Goal: Task Accomplishment & Management: Manage account settings

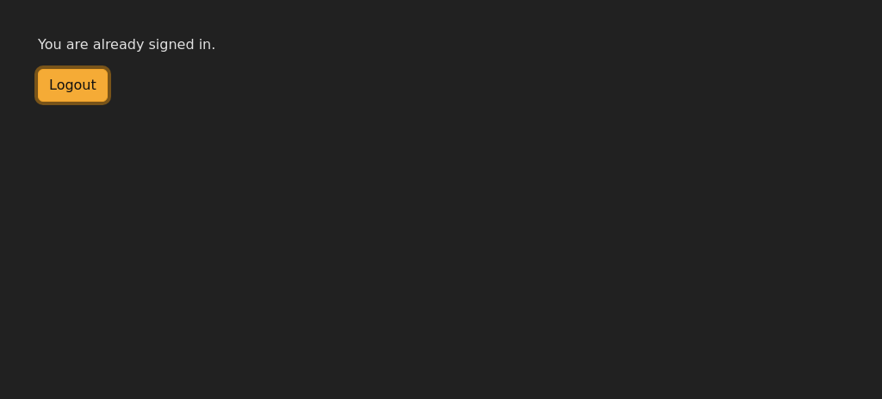
click at [75, 89] on button "Logout" at bounding box center [73, 85] width 70 height 33
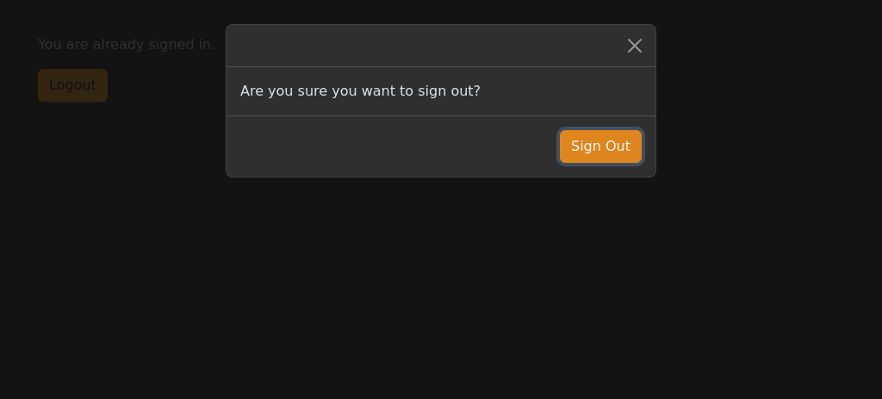
click at [599, 130] on button "Sign Out" at bounding box center [601, 146] width 82 height 33
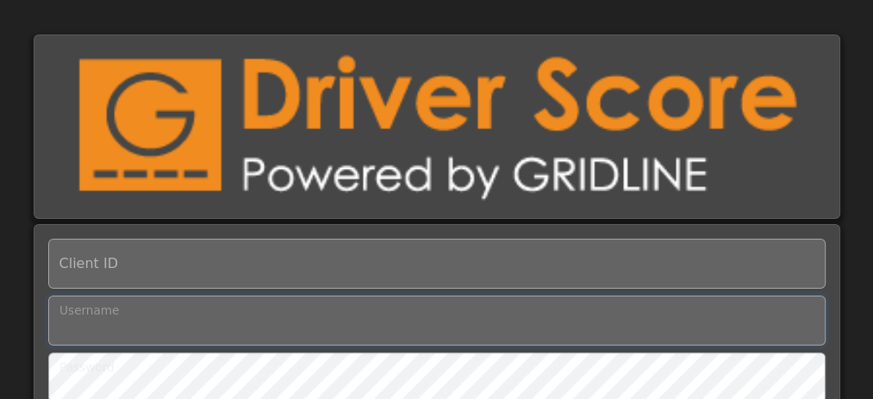
type input "**********"
click at [852, 81] on div "Client ID Username Password Log in" at bounding box center [436, 252] width 873 height 436
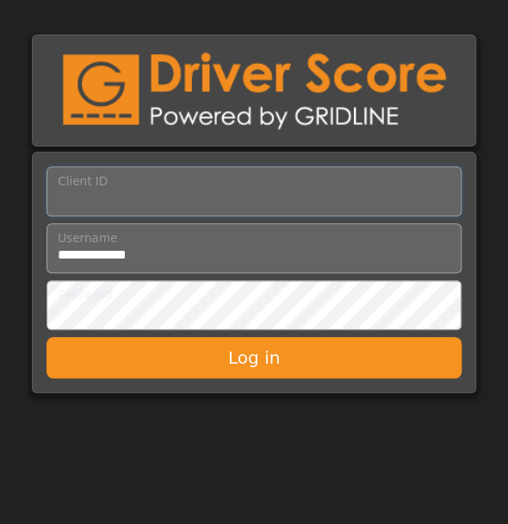
click at [123, 199] on input "Client ID" at bounding box center [254, 191] width 415 height 50
type input "*********"
click at [179, 252] on input "Username" at bounding box center [254, 248] width 415 height 50
type input "**********"
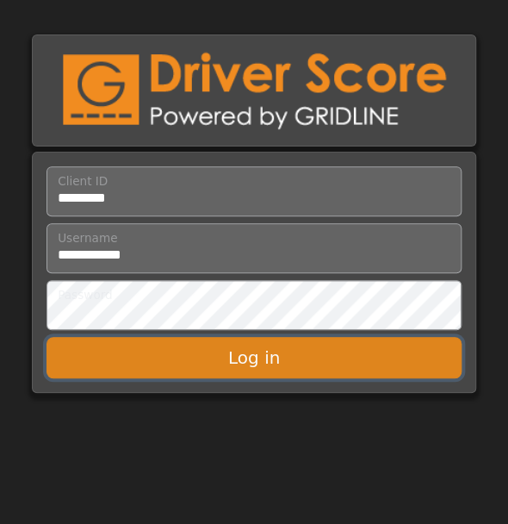
click at [264, 354] on button "Log in" at bounding box center [254, 357] width 415 height 41
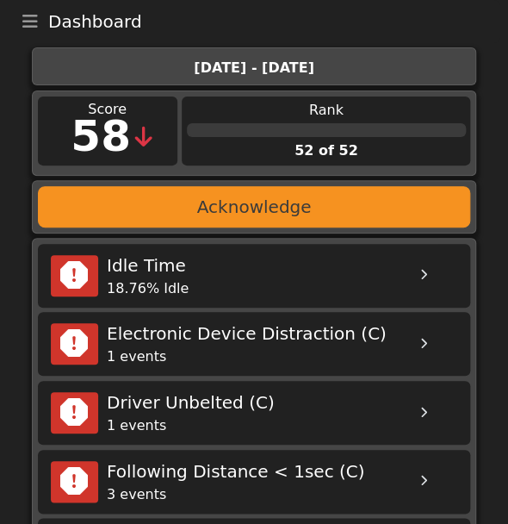
click at [25, 25] on icon "Toggle navigation" at bounding box center [30, 21] width 16 height 17
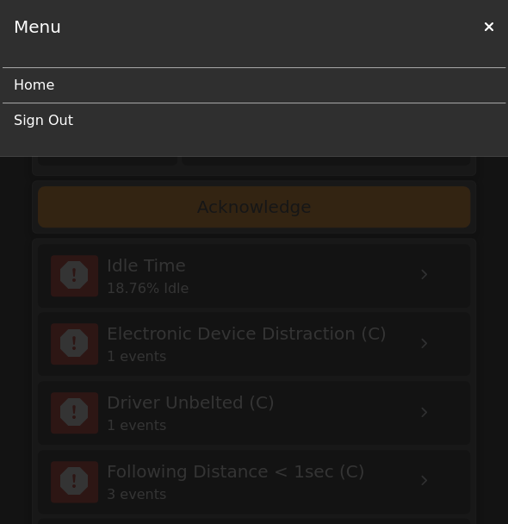
click at [35, 118] on link "Sign Out" at bounding box center [247, 120] width 467 height 34
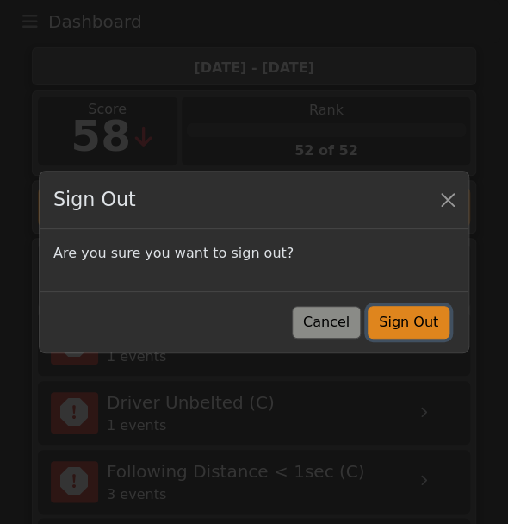
click at [389, 327] on button "Sign Out" at bounding box center [409, 322] width 82 height 33
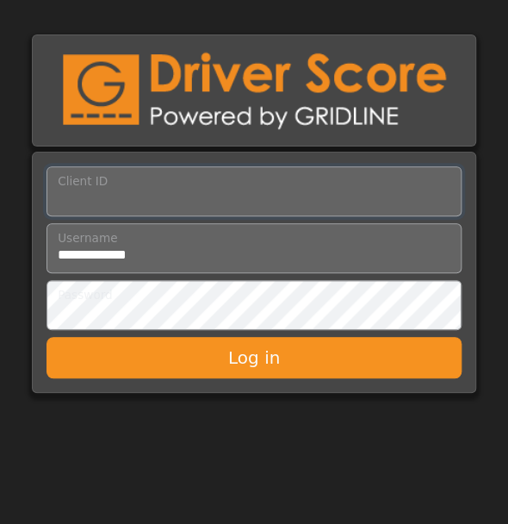
click at [241, 196] on input "Client ID" at bounding box center [254, 191] width 415 height 50
type input "*********"
click at [251, 358] on button "Log in" at bounding box center [254, 357] width 415 height 41
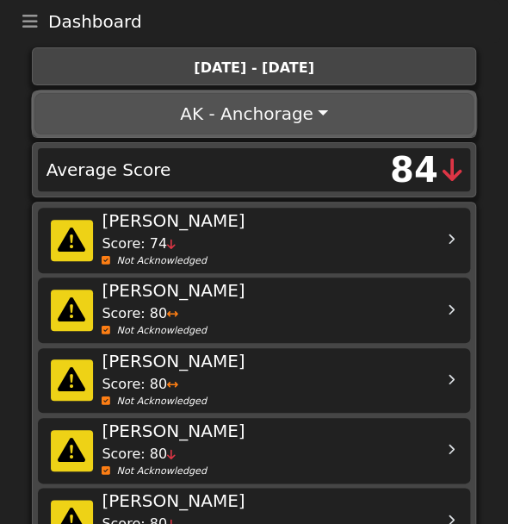
click at [296, 120] on button "AK - Anchorage" at bounding box center [253, 113] width 439 height 41
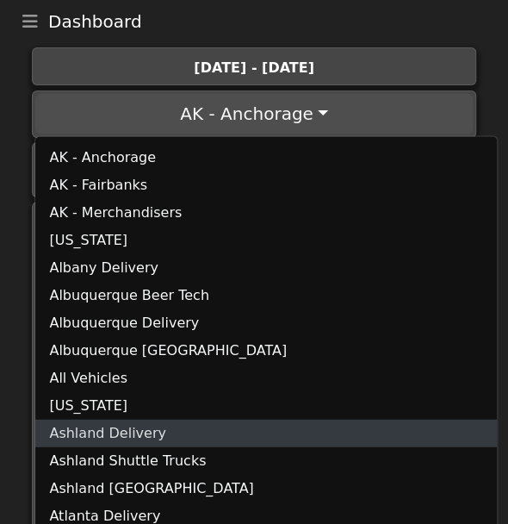
click at [110, 432] on link "Ashland Delivery" at bounding box center [266, 434] width 462 height 28
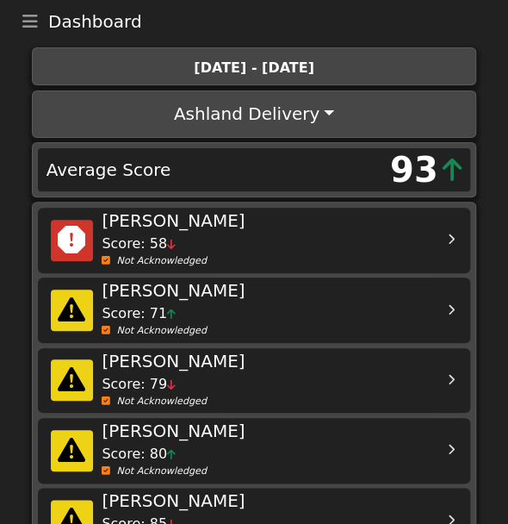
click at [277, 234] on div "Score: 58" at bounding box center [249, 243] width 295 height 21
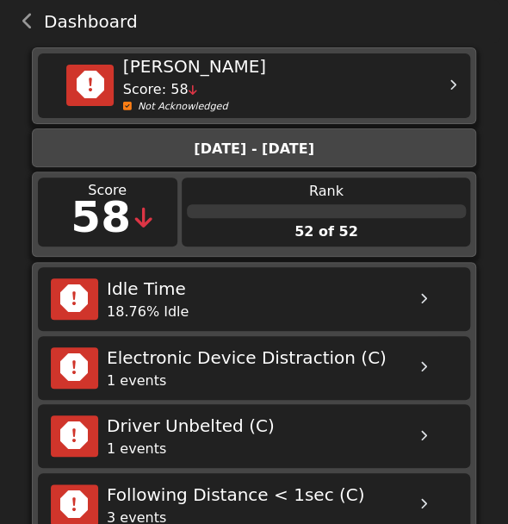
click at [34, 27] on button "back navigation" at bounding box center [28, 21] width 32 height 24
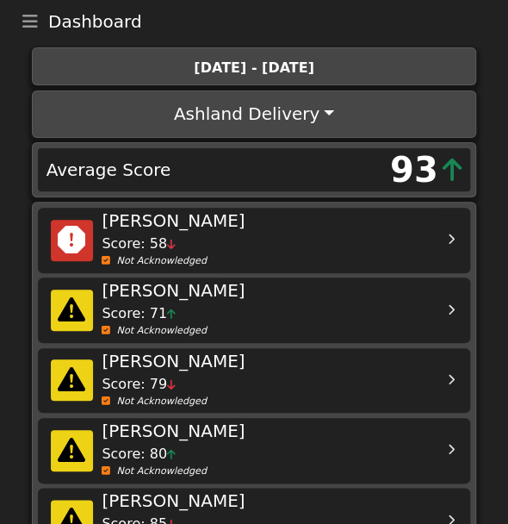
click at [24, 24] on icon "Toggle navigation" at bounding box center [30, 21] width 16 height 17
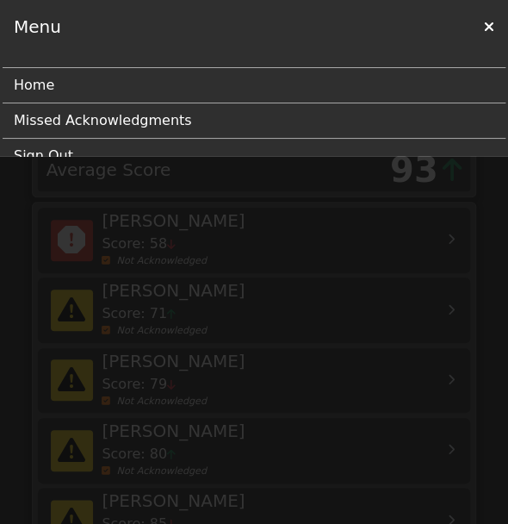
click at [48, 122] on link "Missed Acknowledgments" at bounding box center [247, 120] width 467 height 34
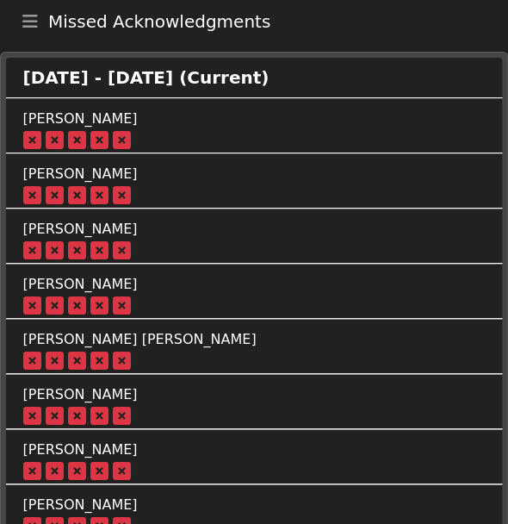
click at [40, 24] on button "Toggle navigation" at bounding box center [30, 21] width 36 height 24
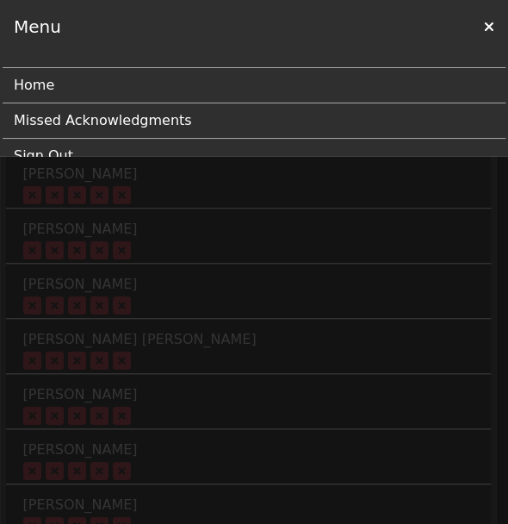
click at [33, 83] on link "Home" at bounding box center [247, 85] width 467 height 34
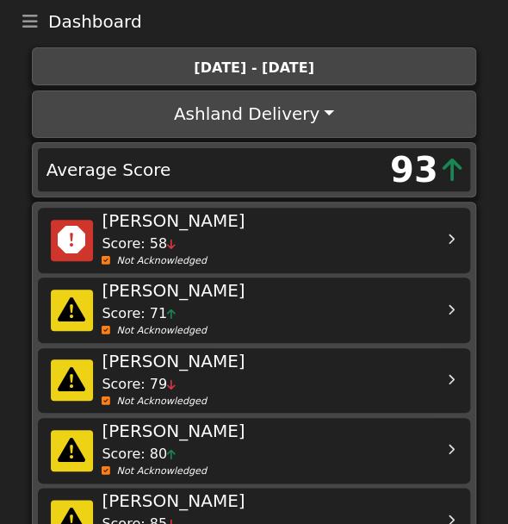
click at [22, 13] on icon "Toggle navigation" at bounding box center [30, 21] width 16 height 17
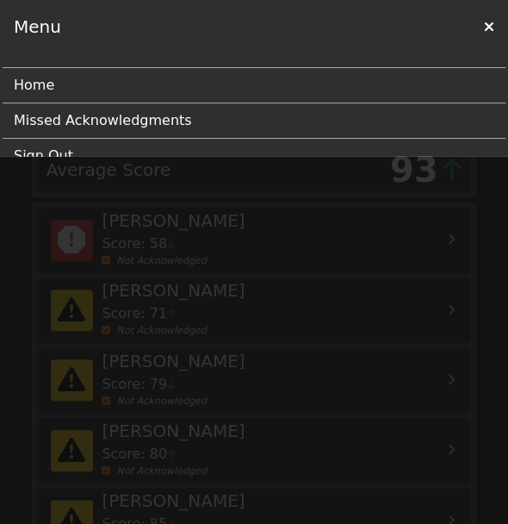
click at [41, 152] on link "Sign Out" at bounding box center [247, 156] width 467 height 34
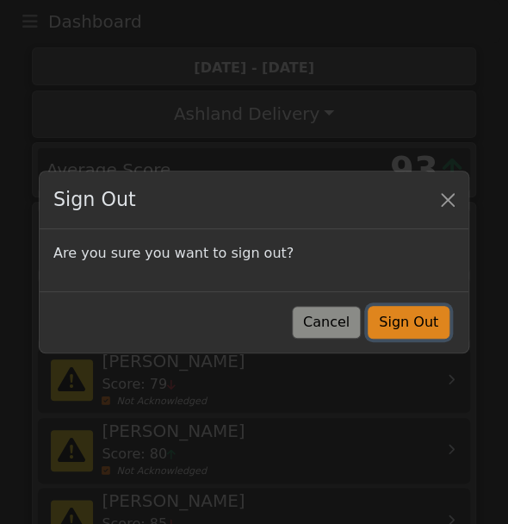
click at [396, 327] on button "Sign Out" at bounding box center [409, 322] width 82 height 33
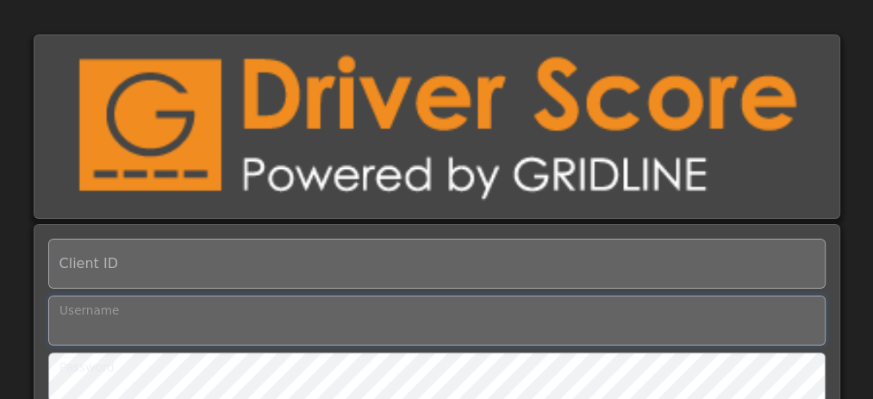
type input "**********"
click at [846, 68] on div at bounding box center [436, 129] width 827 height 190
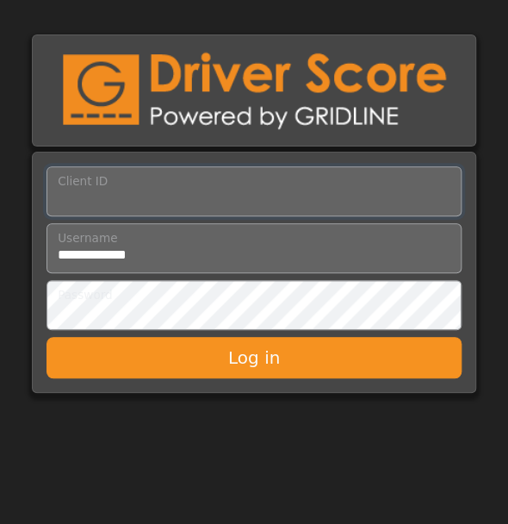
click at [333, 188] on input "Client ID" at bounding box center [254, 191] width 415 height 50
type input "*********"
click at [240, 246] on input "Username" at bounding box center [254, 248] width 415 height 50
type input "**********"
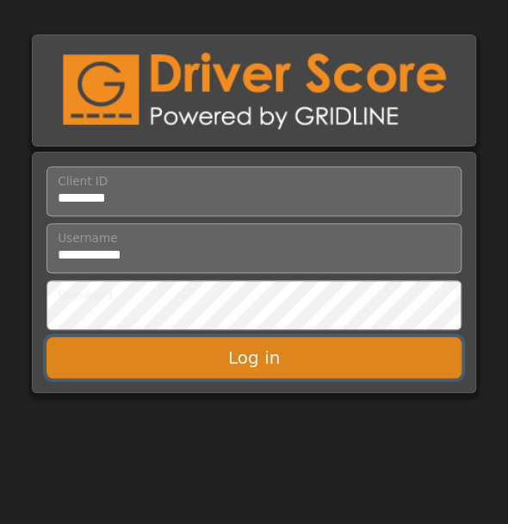
click at [231, 355] on button "Log in" at bounding box center [254, 357] width 415 height 41
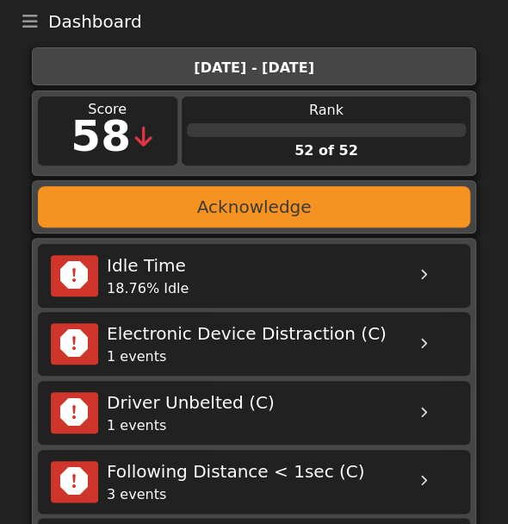
click at [29, 28] on icon "Toggle navigation" at bounding box center [30, 21] width 16 height 17
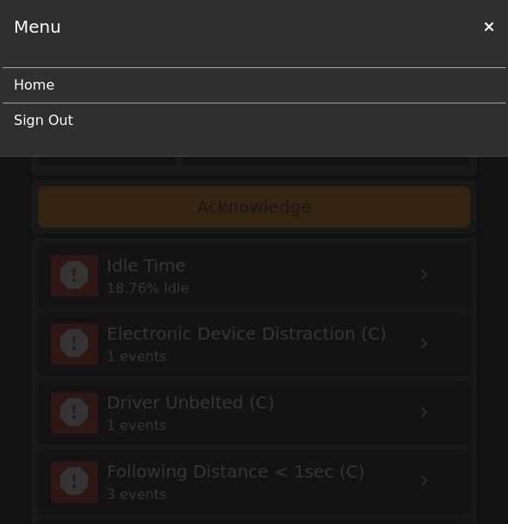
click at [34, 117] on link "Sign Out" at bounding box center [247, 120] width 467 height 34
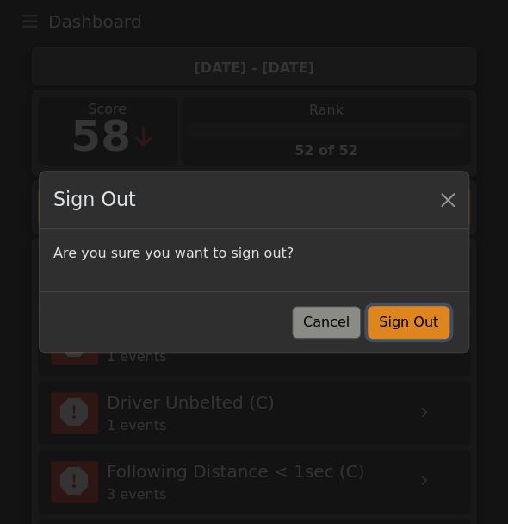
click at [411, 327] on button "Sign Out" at bounding box center [409, 322] width 82 height 33
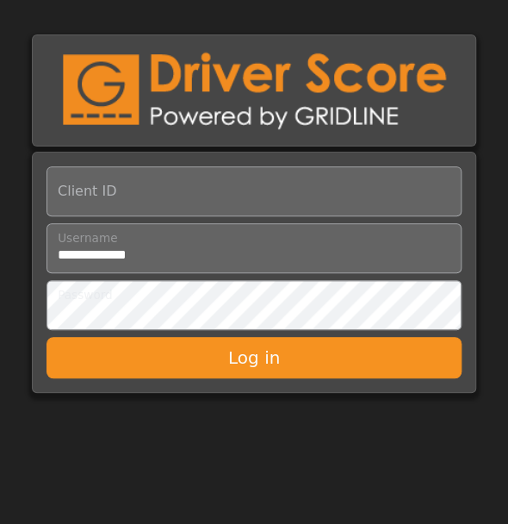
click at [308, 258] on input "Username" at bounding box center [254, 248] width 415 height 50
type input "**********"
click at [189, 186] on input "Client ID" at bounding box center [254, 191] width 415 height 50
type input "*********"
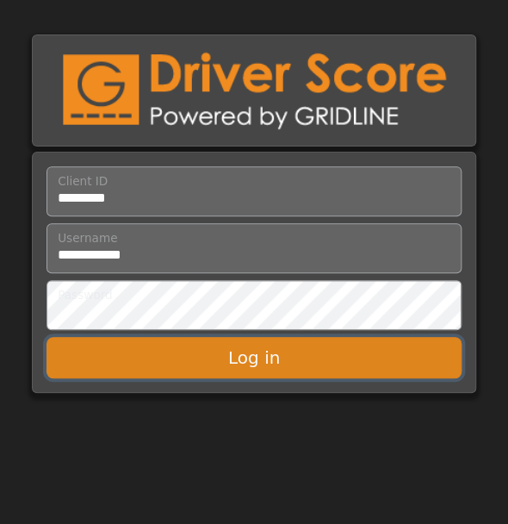
click at [230, 360] on button "Log in" at bounding box center [254, 357] width 415 height 41
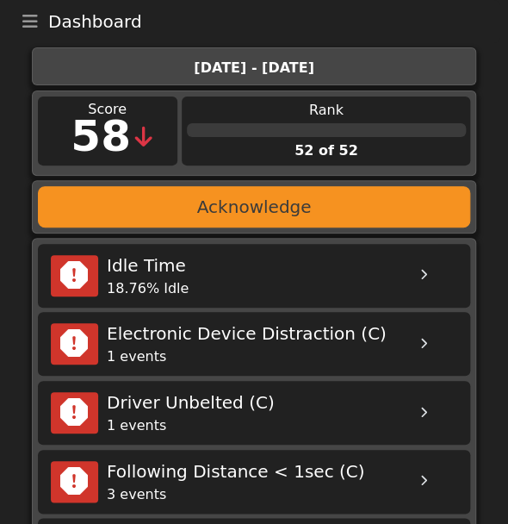
click at [215, 469] on div "Following Distance < 1sec (C)" at bounding box center [254, 471] width 295 height 26
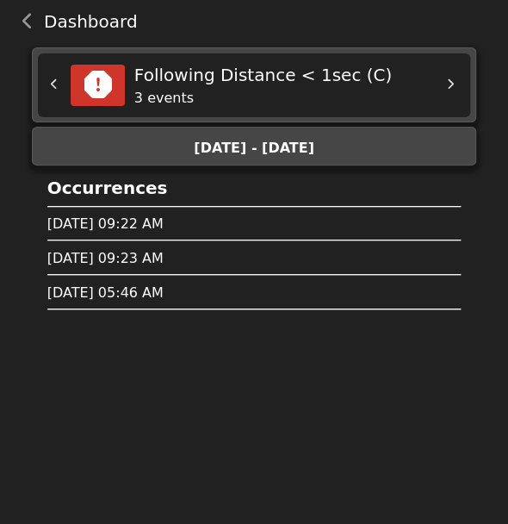
click at [24, 19] on icon "back navigation" at bounding box center [27, 21] width 11 height 17
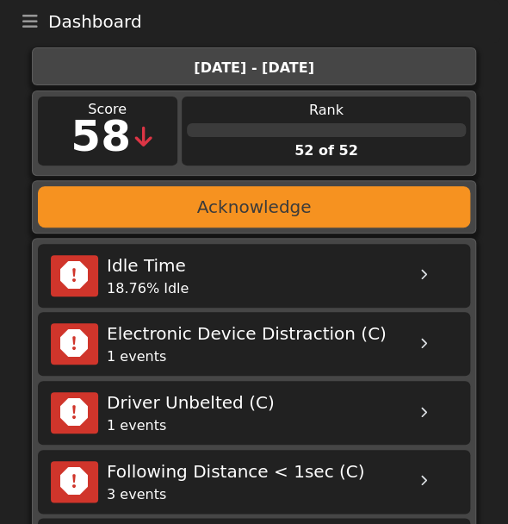
click at [22, 354] on div "Idle Time 18.76% Idle Electronic Device Distraction (C) 1 events Driver Unbelte…" at bounding box center [254, 417] width 465 height 359
click at [191, 337] on div "Electronic Device Distraction (C)" at bounding box center [254, 333] width 295 height 26
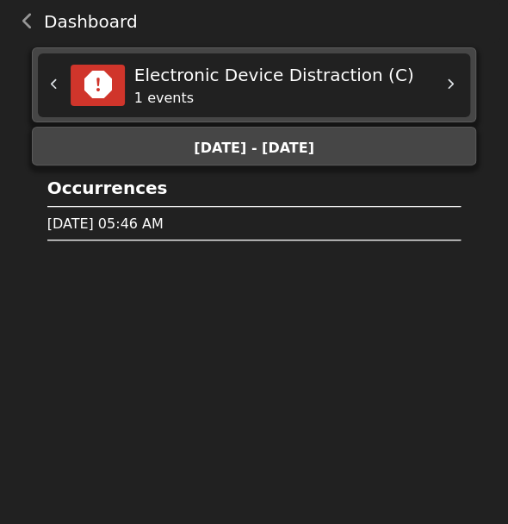
click at [24, 18] on icon "back navigation" at bounding box center [27, 21] width 11 height 17
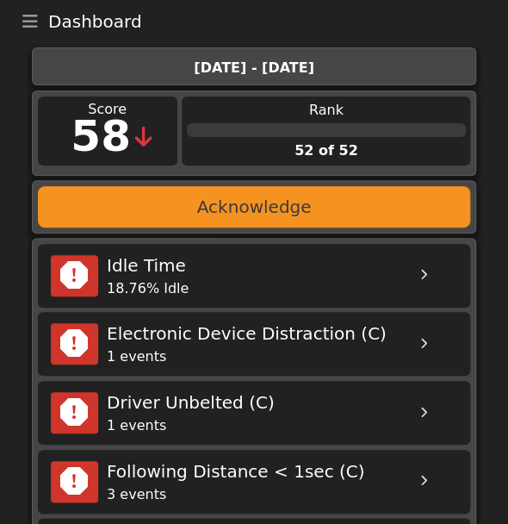
click at [22, 146] on div "Score 58 Rank 52 of 52" at bounding box center [254, 135] width 465 height 90
click at [22, 96] on div "Score 58 Rank 52 of 52" at bounding box center [254, 135] width 465 height 90
click at [242, 21] on div "Dashboard Menu Home Sign Out" at bounding box center [246, 21] width 488 height 24
click at [249, 24] on div "Dashboard Menu Home Sign Out" at bounding box center [246, 21] width 488 height 24
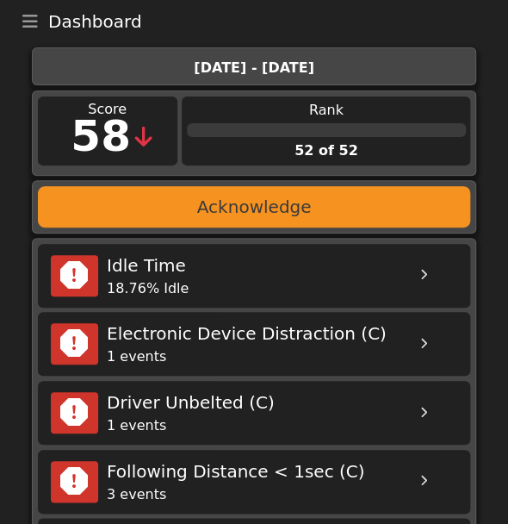
click at [249, 24] on div "Dashboard Menu Home Sign Out" at bounding box center [246, 21] width 488 height 24
click at [31, 18] on icon "Toggle navigation" at bounding box center [30, 21] width 16 height 17
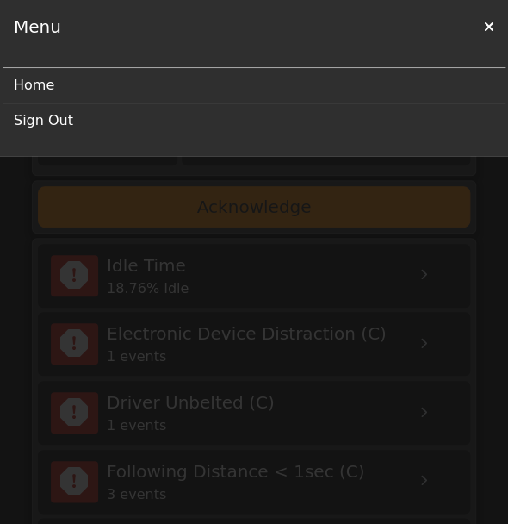
click at [28, 117] on link "Sign Out" at bounding box center [247, 120] width 467 height 34
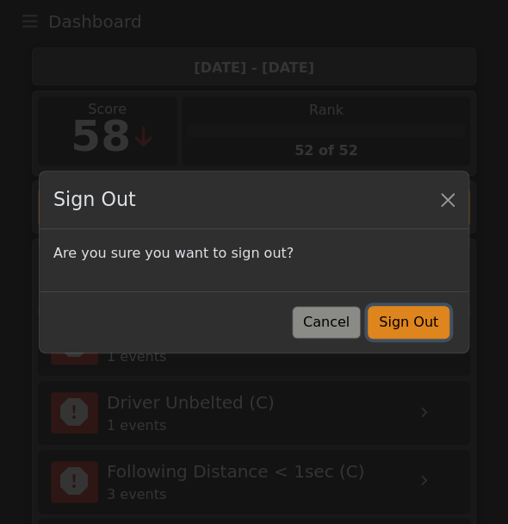
click at [434, 323] on button "Sign Out" at bounding box center [409, 322] width 82 height 33
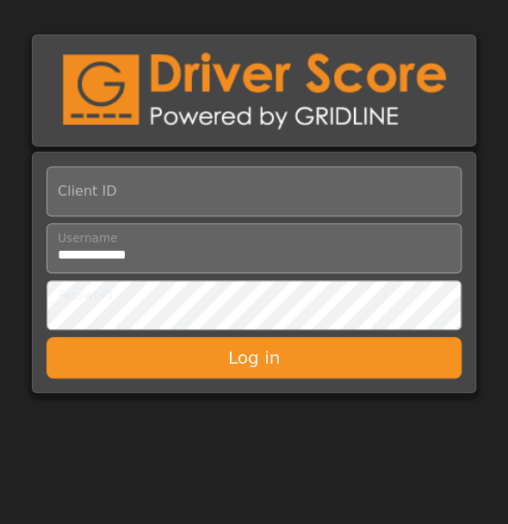
click at [243, 184] on input "Client ID" at bounding box center [254, 191] width 415 height 50
type input "*********"
click at [240, 362] on button "Log in" at bounding box center [254, 357] width 415 height 41
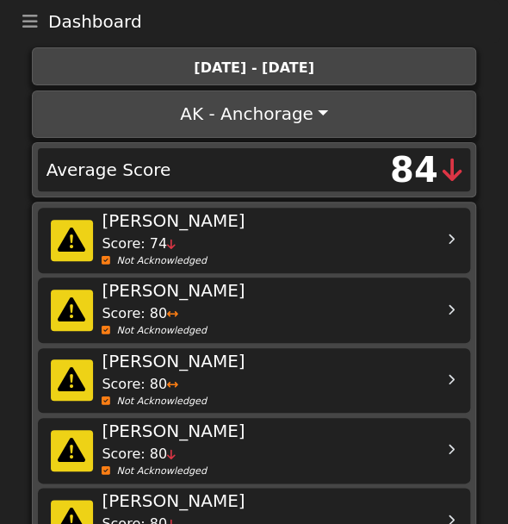
click at [284, 121] on button "AK - Anchorage" at bounding box center [253, 113] width 439 height 41
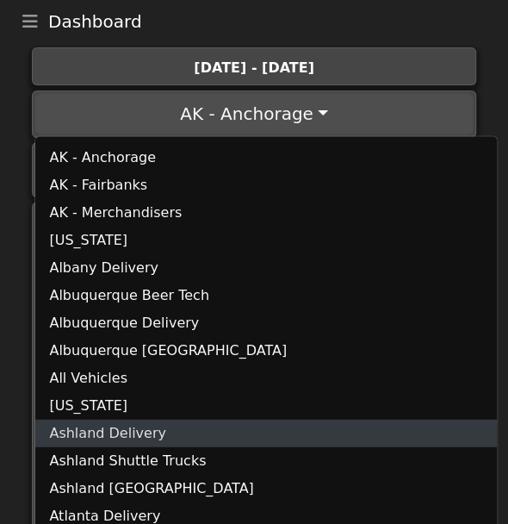
click at [119, 433] on link "Ashland Delivery" at bounding box center [266, 434] width 462 height 28
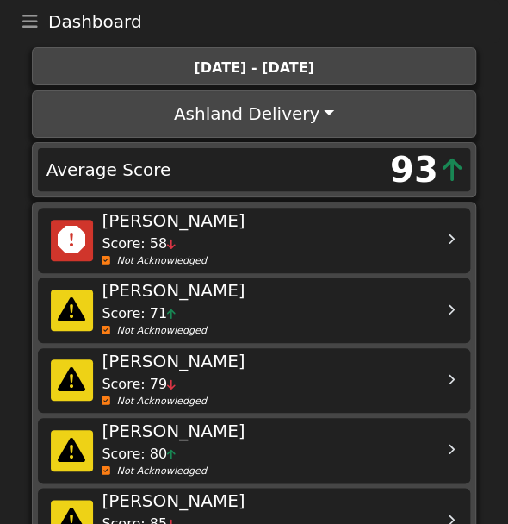
click at [267, 243] on div "Score: 58" at bounding box center [249, 243] width 295 height 21
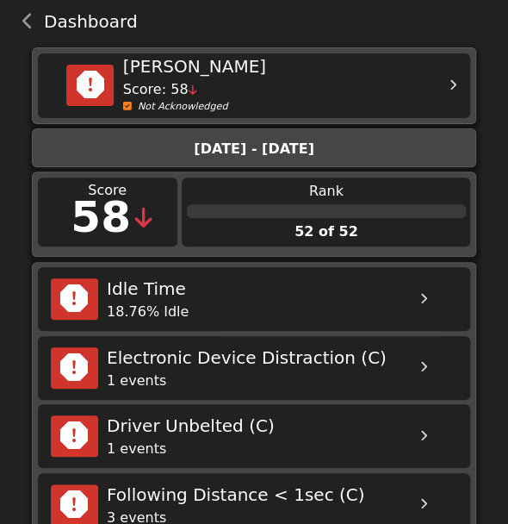
click at [33, 29] on icon "back navigation" at bounding box center [27, 21] width 11 height 17
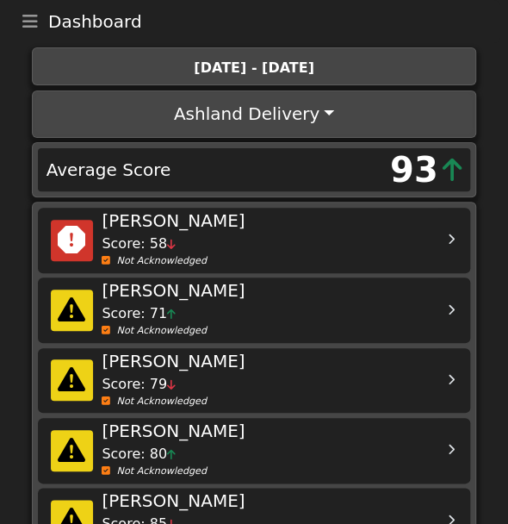
click at [34, 23] on icon "Toggle navigation" at bounding box center [30, 21] width 16 height 17
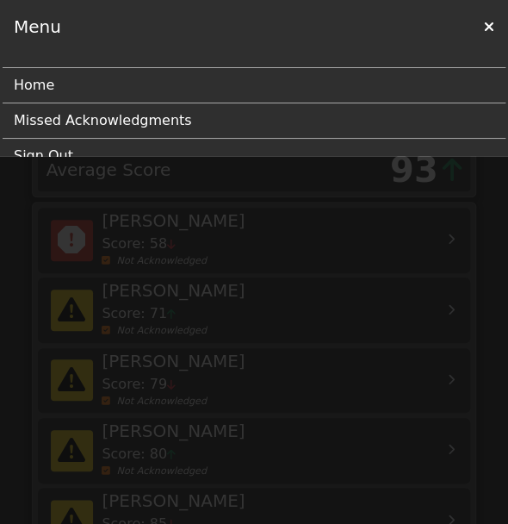
click at [62, 127] on link "Missed Acknowledgments" at bounding box center [247, 120] width 467 height 34
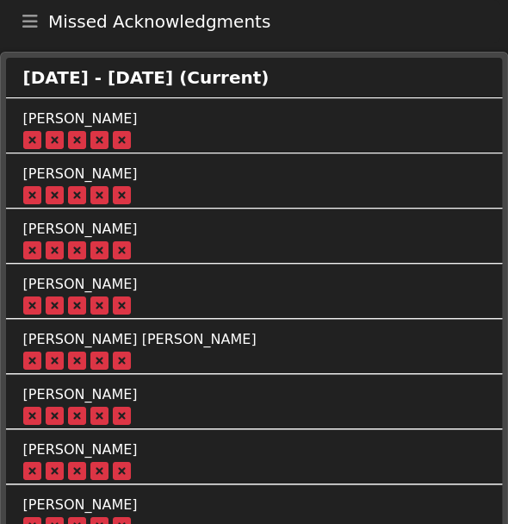
click at [24, 28] on icon "Toggle navigation" at bounding box center [30, 21] width 16 height 17
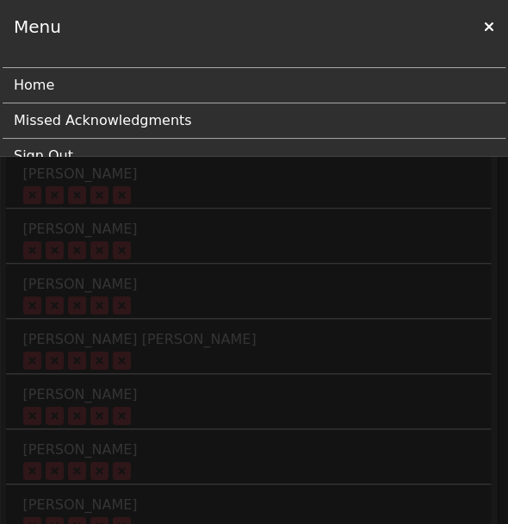
click at [36, 89] on link "Home" at bounding box center [247, 85] width 467 height 34
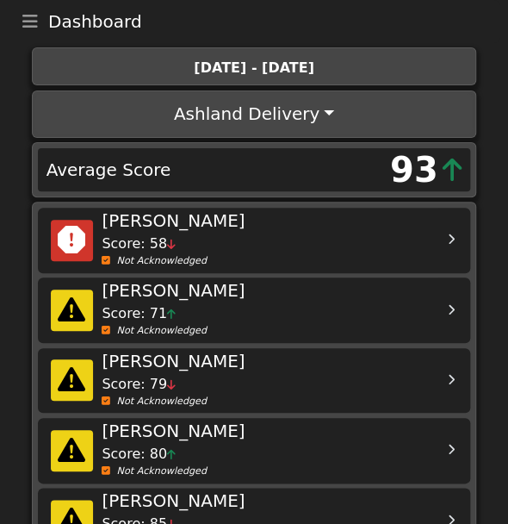
click at [409, 31] on div "Dashboard Menu Home Missed Acknowledgments Sign Out" at bounding box center [246, 21] width 488 height 24
click at [304, 115] on button "Ashland Delivery" at bounding box center [253, 113] width 439 height 41
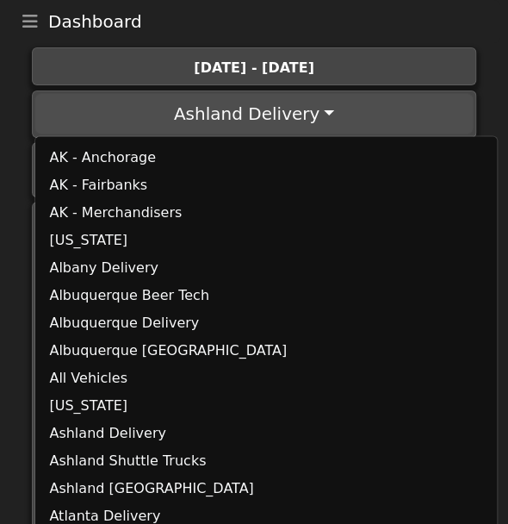
click at [379, 31] on div "Dashboard Menu Home Missed Acknowledgments Sign Out" at bounding box center [246, 21] width 488 height 24
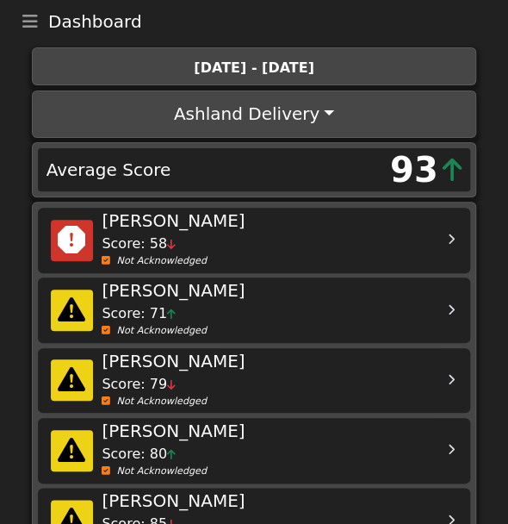
click at [31, 30] on icon "Toggle navigation" at bounding box center [30, 21] width 16 height 17
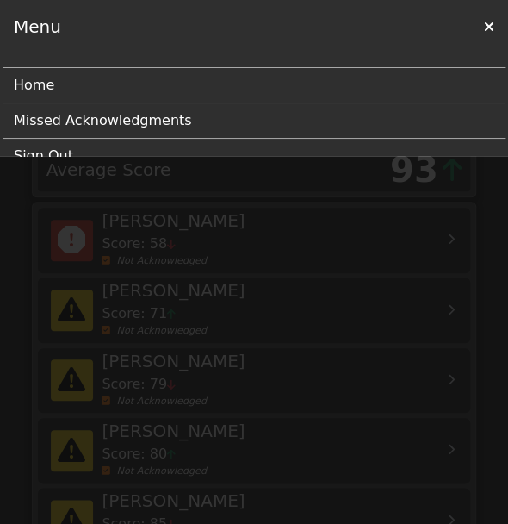
click at [33, 159] on div at bounding box center [254, 262] width 508 height 524
click at [41, 152] on link "Sign Out" at bounding box center [247, 156] width 467 height 34
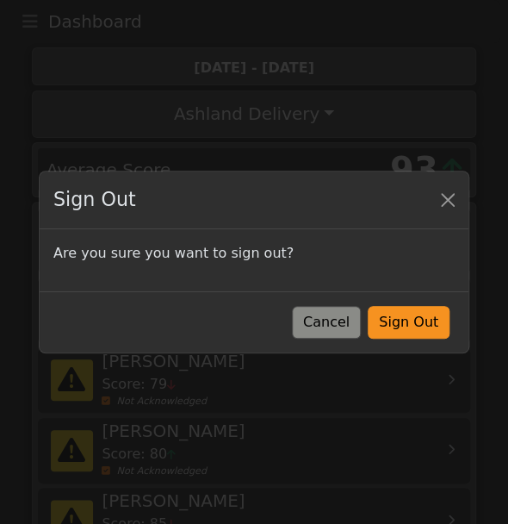
click at [431, 317] on button "Sign Out" at bounding box center [409, 322] width 82 height 33
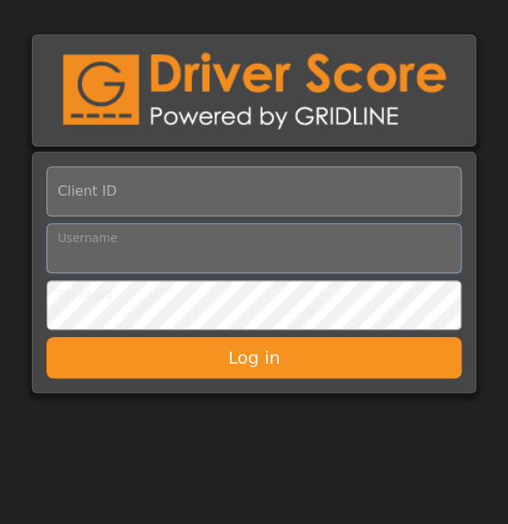
type input "**********"
